Goal: Find specific page/section: Find specific page/section

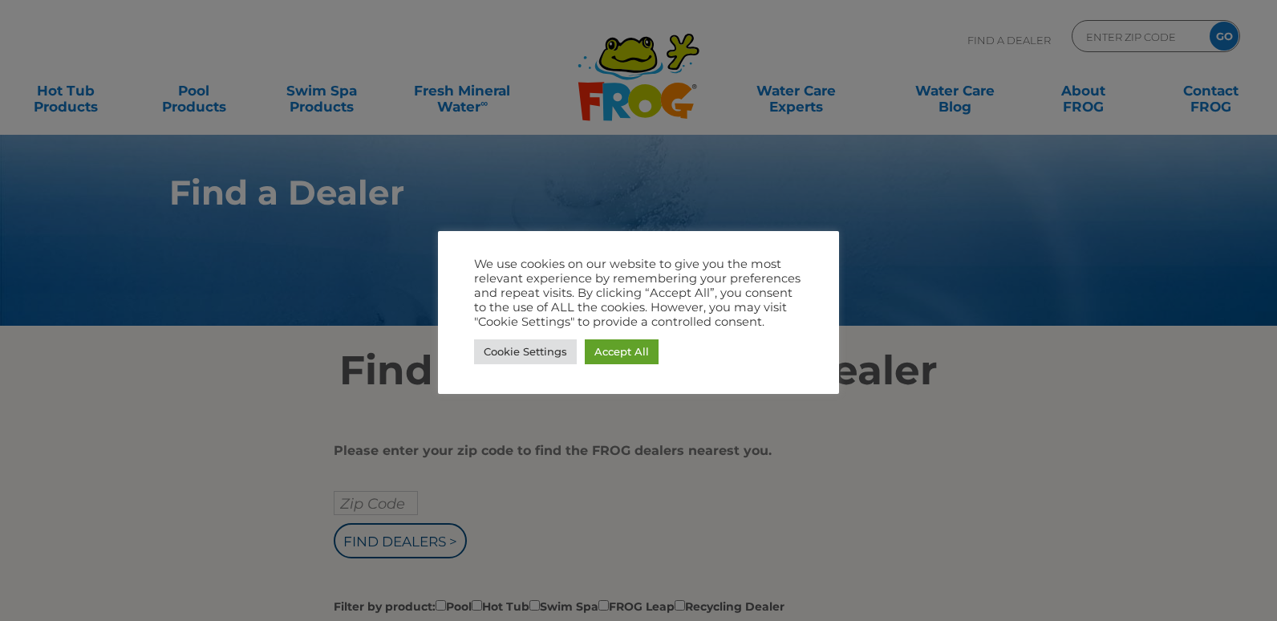
click at [275, 192] on div at bounding box center [638, 310] width 1277 height 621
click at [484, 359] on link "Cookie Settings" at bounding box center [525, 351] width 103 height 25
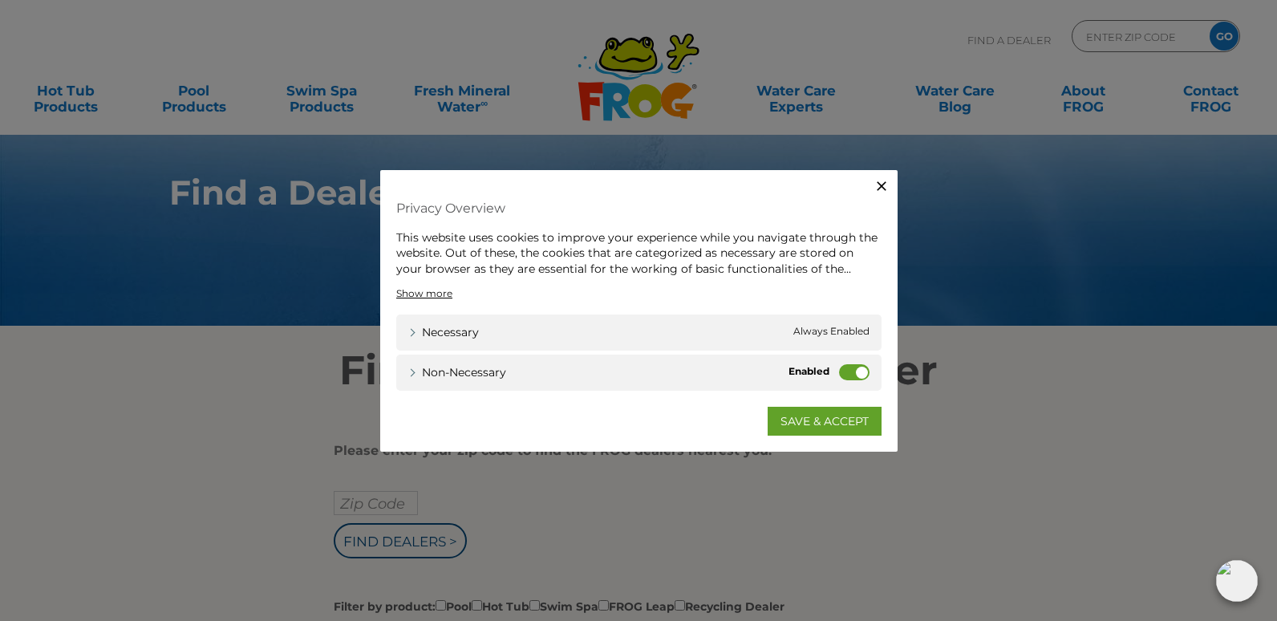
click at [791, 330] on div "Necessary Necessary Always Enabled" at bounding box center [638, 332] width 485 height 36
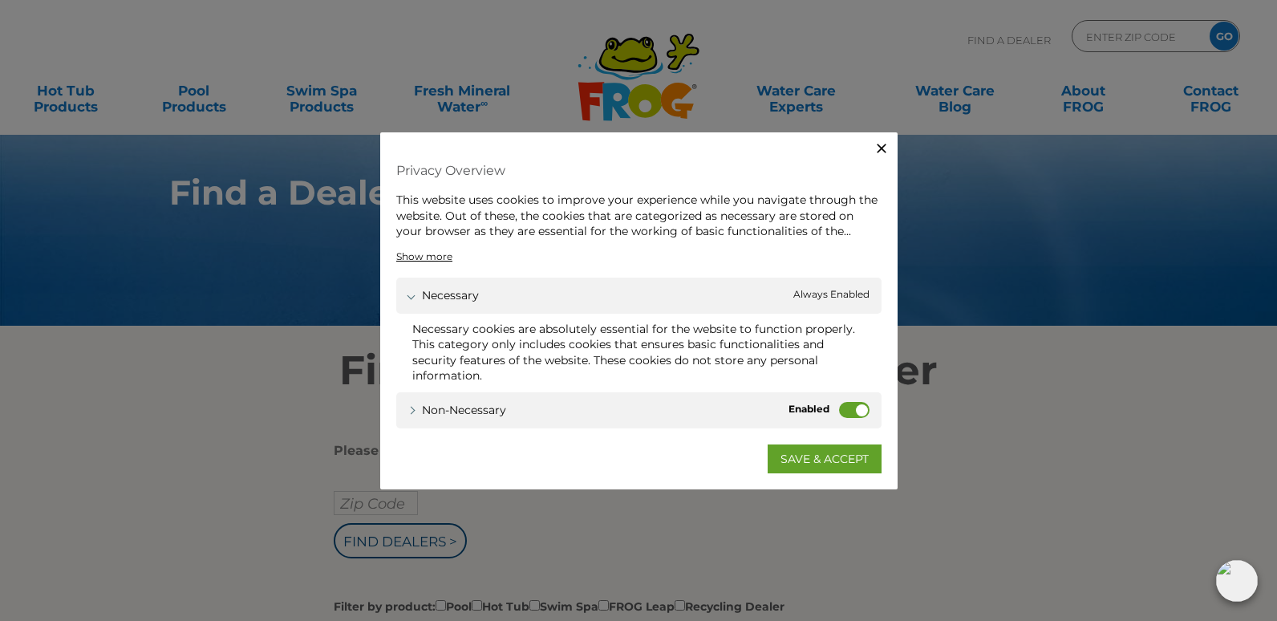
click at [850, 407] on label "Non-necessary" at bounding box center [854, 410] width 30 height 16
click at [0, 0] on input "Non-necessary" at bounding box center [0, 0] width 0 height 0
click at [839, 452] on link "SAVE & ACCEPT" at bounding box center [825, 458] width 114 height 29
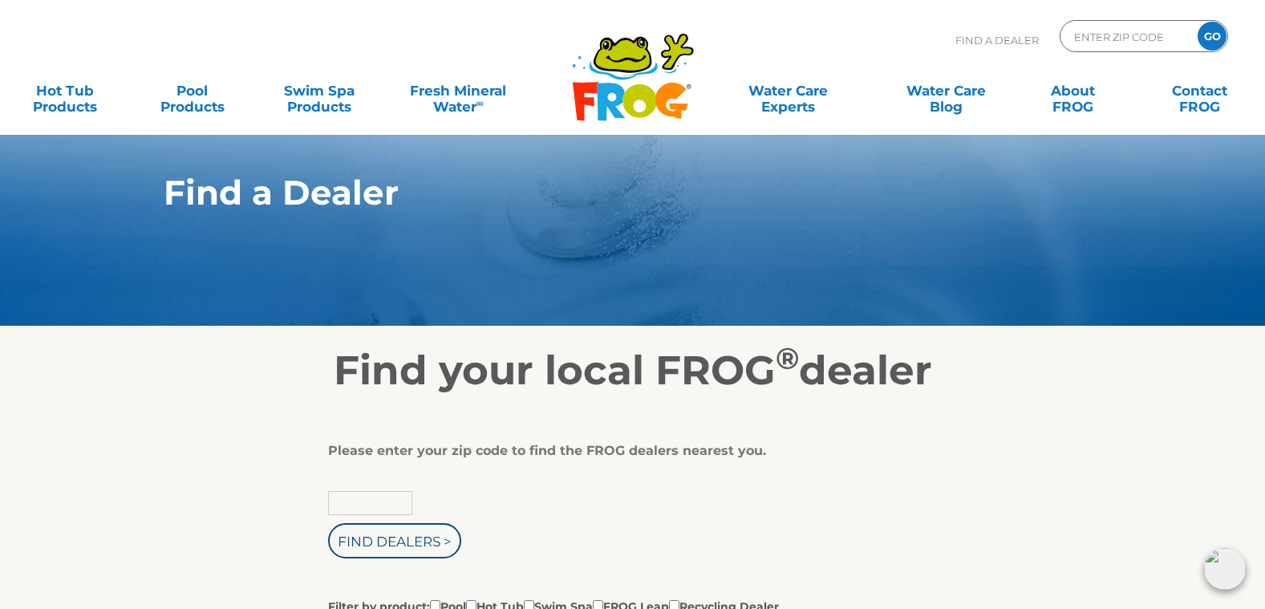
click at [403, 499] on input "text" at bounding box center [370, 503] width 84 height 24
type input "71201"
click at [398, 540] on input "Find Dealers >" at bounding box center [394, 540] width 133 height 35
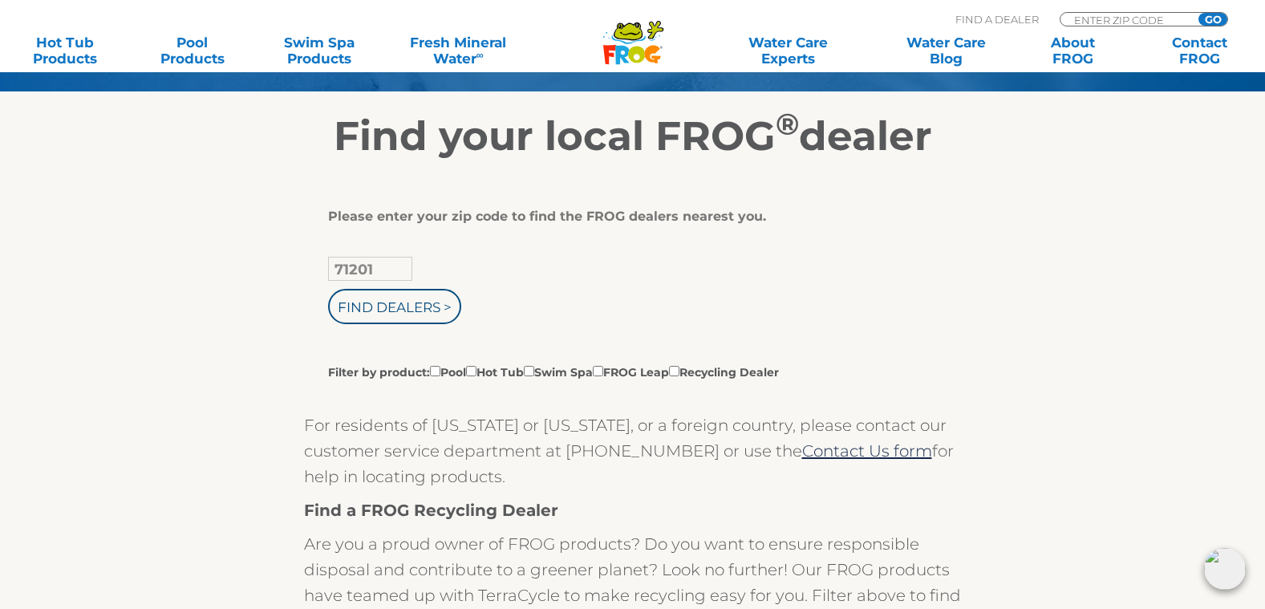
scroll to position [241, 0]
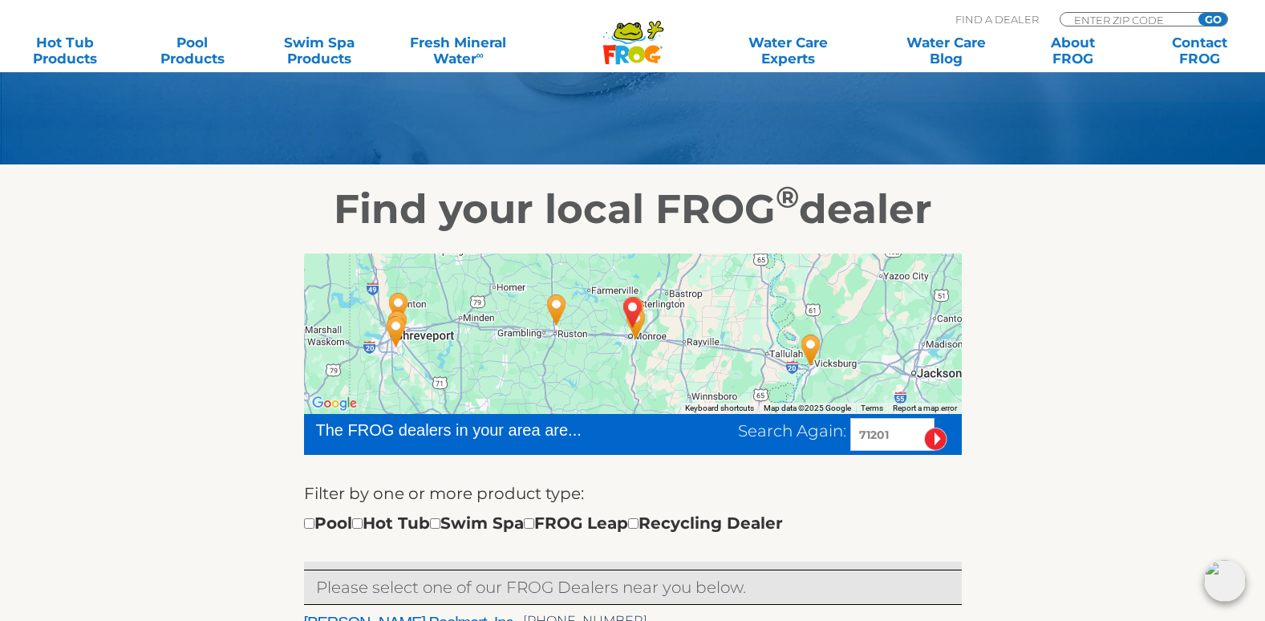
scroll to position [160, 0]
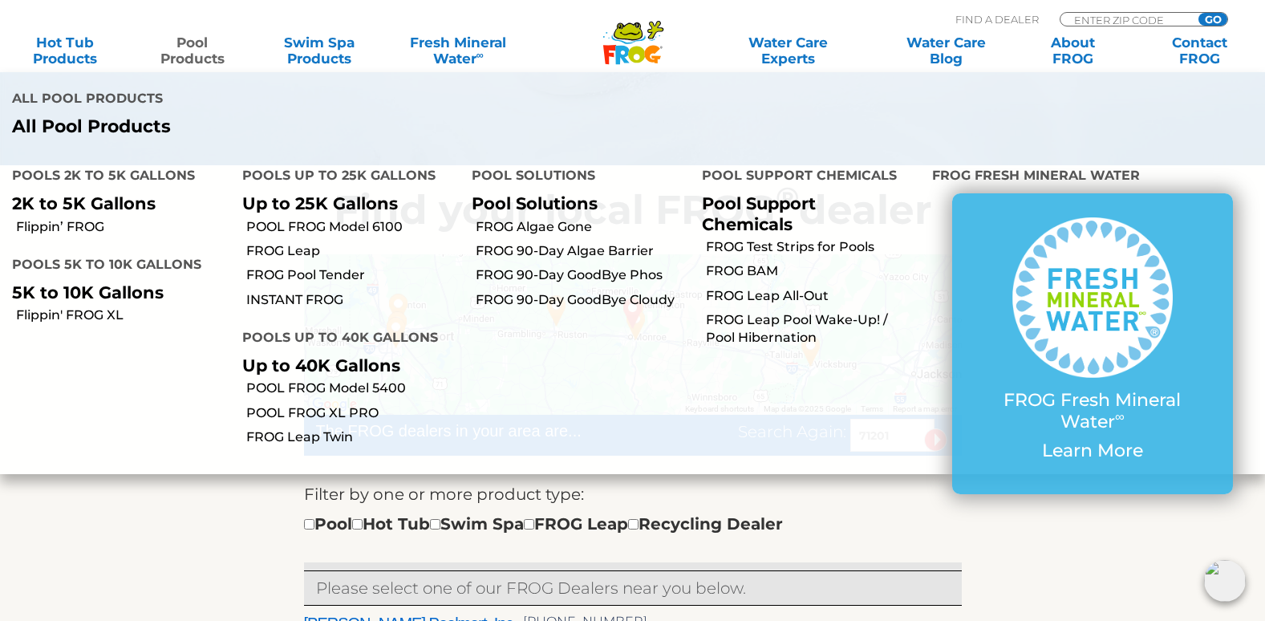
click at [195, 60] on link "Pool Products" at bounding box center [192, 50] width 99 height 32
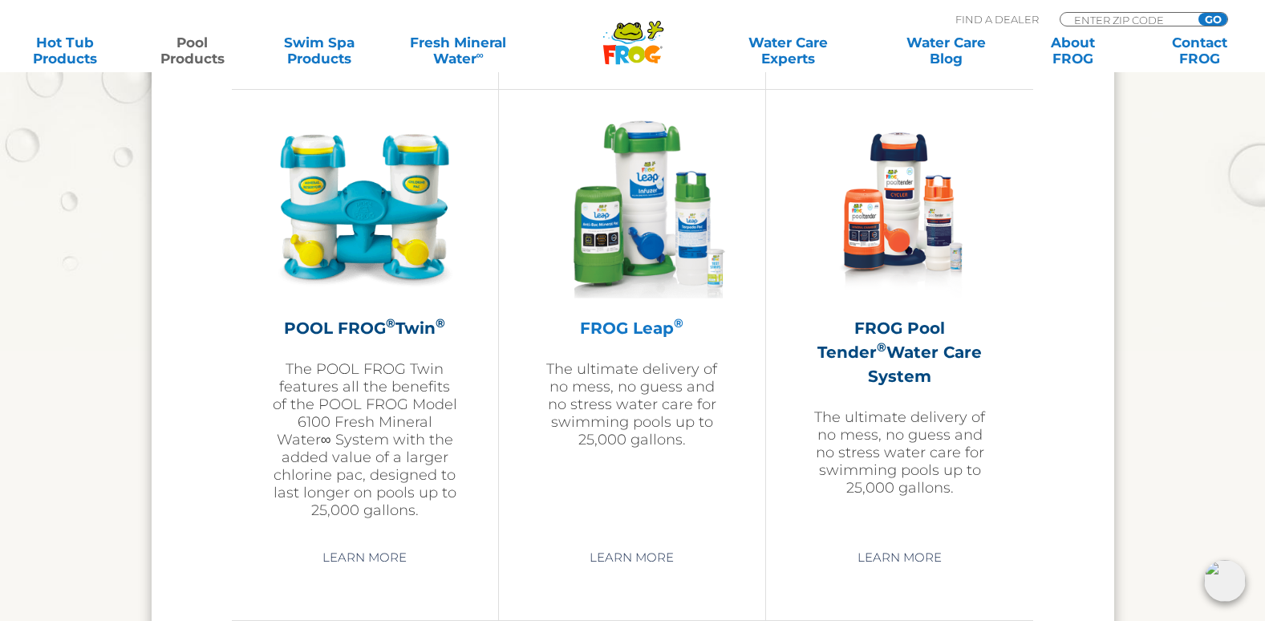
scroll to position [2887, 0]
